Goal: Task Accomplishment & Management: Manage account settings

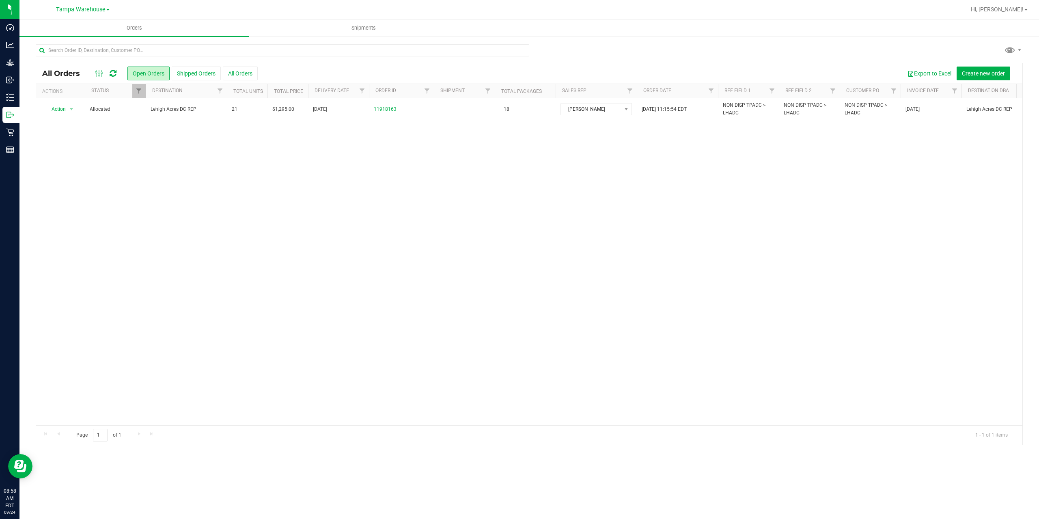
click at [114, 74] on icon at bounding box center [113, 73] width 7 height 8
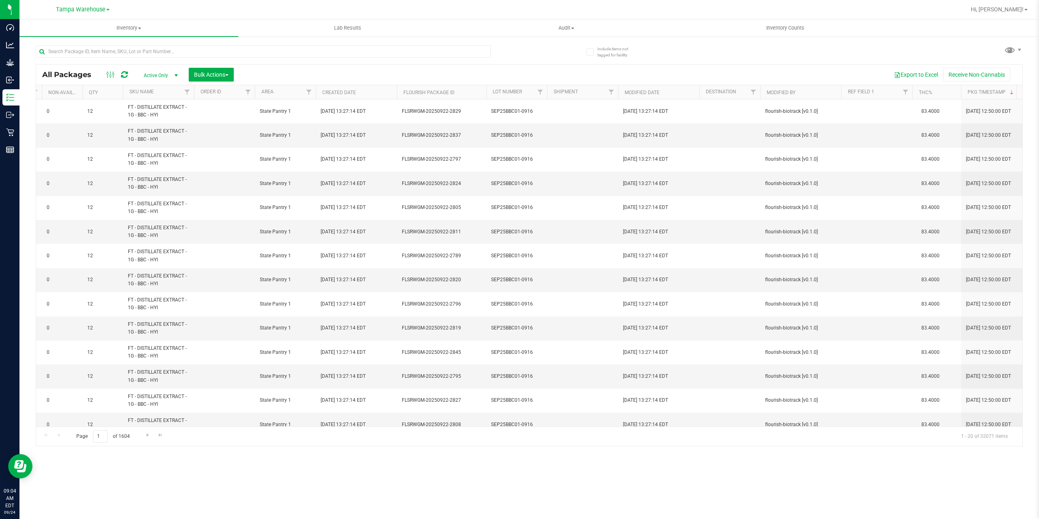
scroll to position [0, 544]
click at [539, 95] on span "Filter" at bounding box center [539, 92] width 6 height 6
type input "sep25blt01"
click at [568, 128] on span "W-SEP25BLT01-0916" at bounding box center [574, 129] width 49 height 5
click at [546, 128] on input "W-SEP25BLT01-0916" at bounding box center [543, 129] width 5 height 5
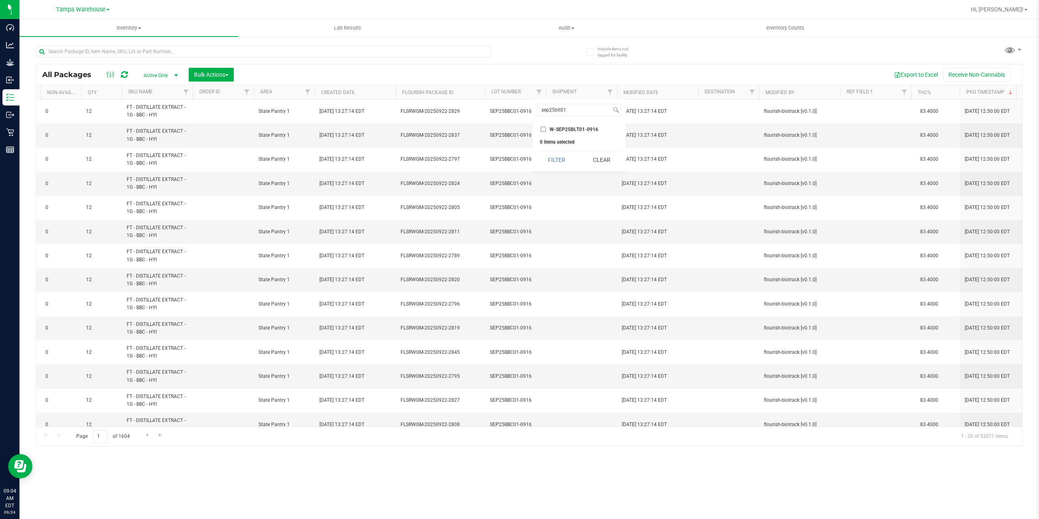
checkbox input "true"
click at [549, 164] on button "Filter" at bounding box center [556, 160] width 39 height 18
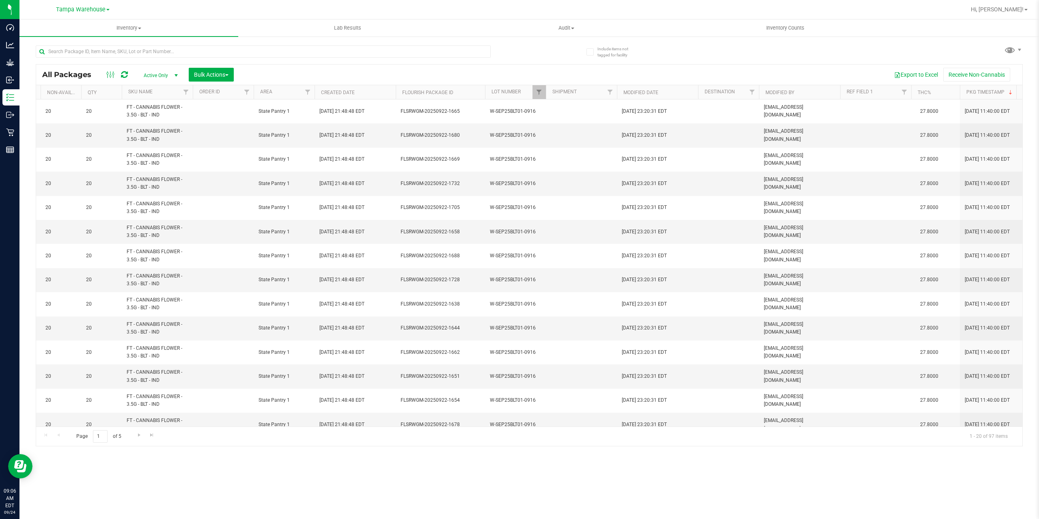
click at [211, 82] on div "All Packages Active Only Active Only Lab Samples Locked All External Internal B…" at bounding box center [529, 75] width 986 height 20
click at [213, 79] on button "Bulk Actions" at bounding box center [211, 75] width 45 height 14
click at [221, 155] on span "Lock/Unlock packages" at bounding box center [222, 152] width 56 height 6
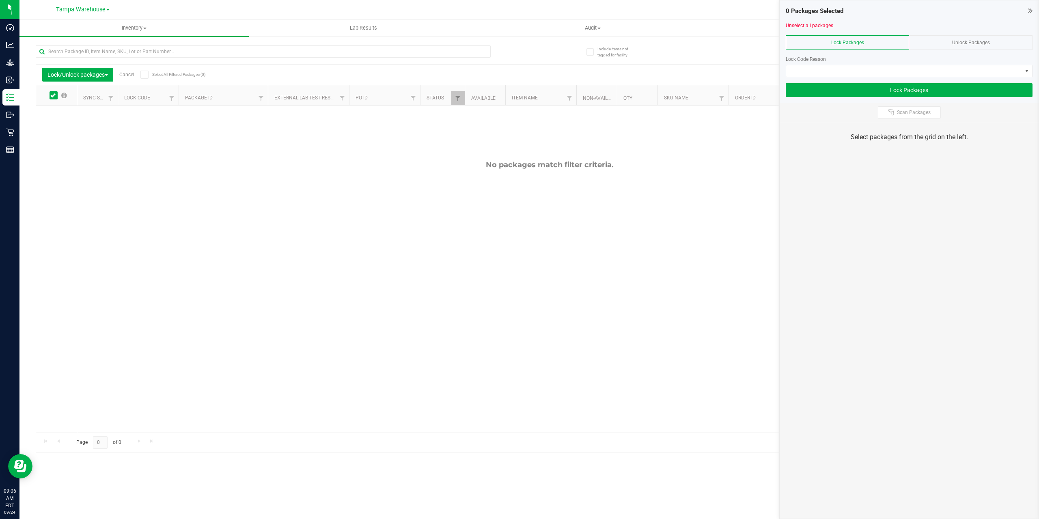
click at [975, 40] on span "Unlock Packages" at bounding box center [971, 43] width 38 height 6
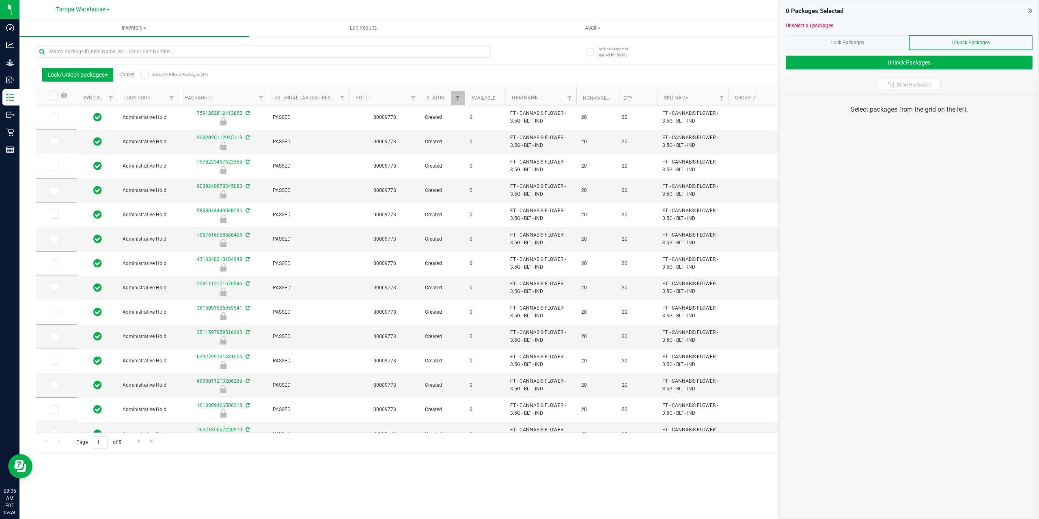
click at [145, 75] on icon at bounding box center [144, 75] width 5 height 0
click at [0, 0] on input "Select All Filtered Packages (97)" at bounding box center [0, 0] width 0 height 0
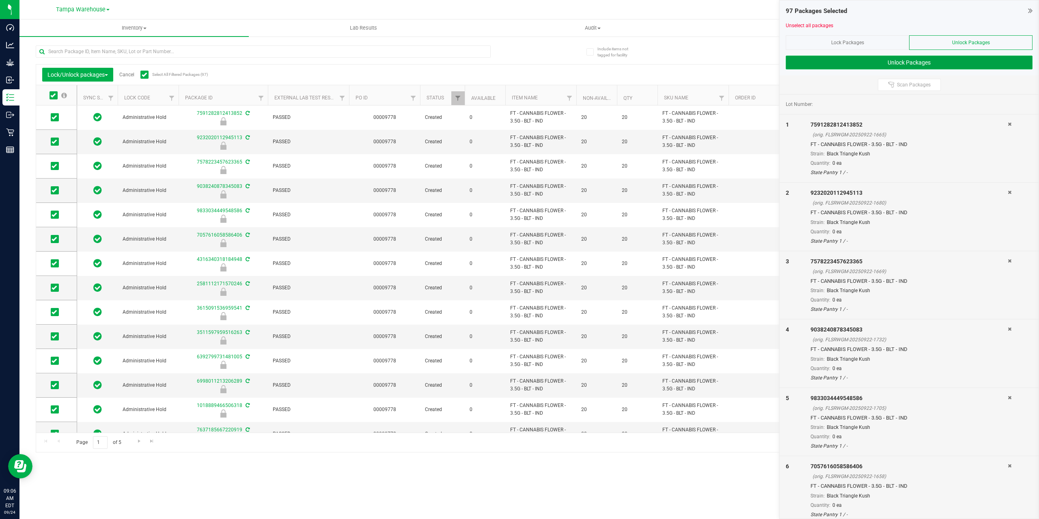
click at [906, 65] on button "Unlock Packages" at bounding box center [909, 63] width 247 height 14
